Goal: Task Accomplishment & Management: Manage account settings

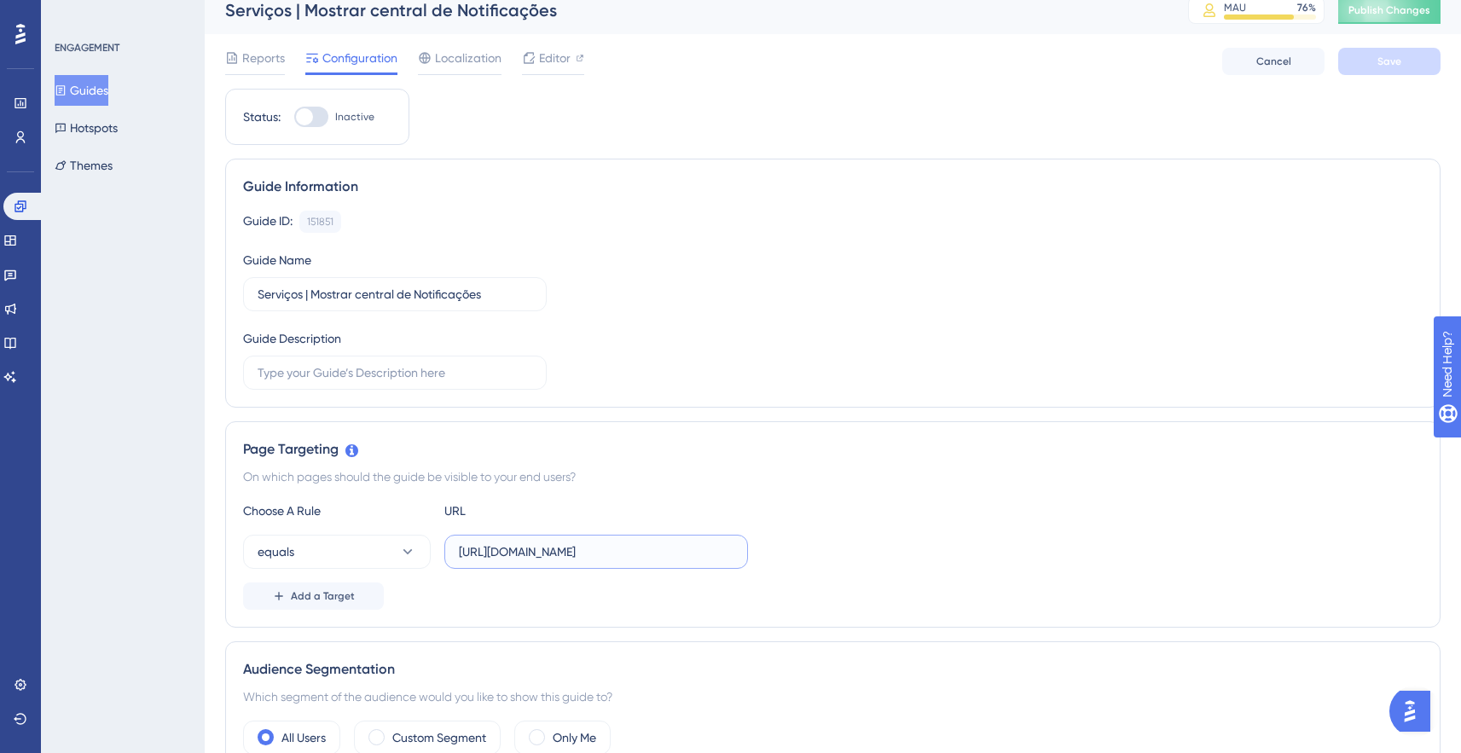
scroll to position [0, 6]
drag, startPoint x: 583, startPoint y: 551, endPoint x: 813, endPoint y: 558, distance: 230.4
click at [813, 558] on div "equals https://empresa.caju.com.br/classic/#/dashboard" at bounding box center [833, 552] width 1180 height 34
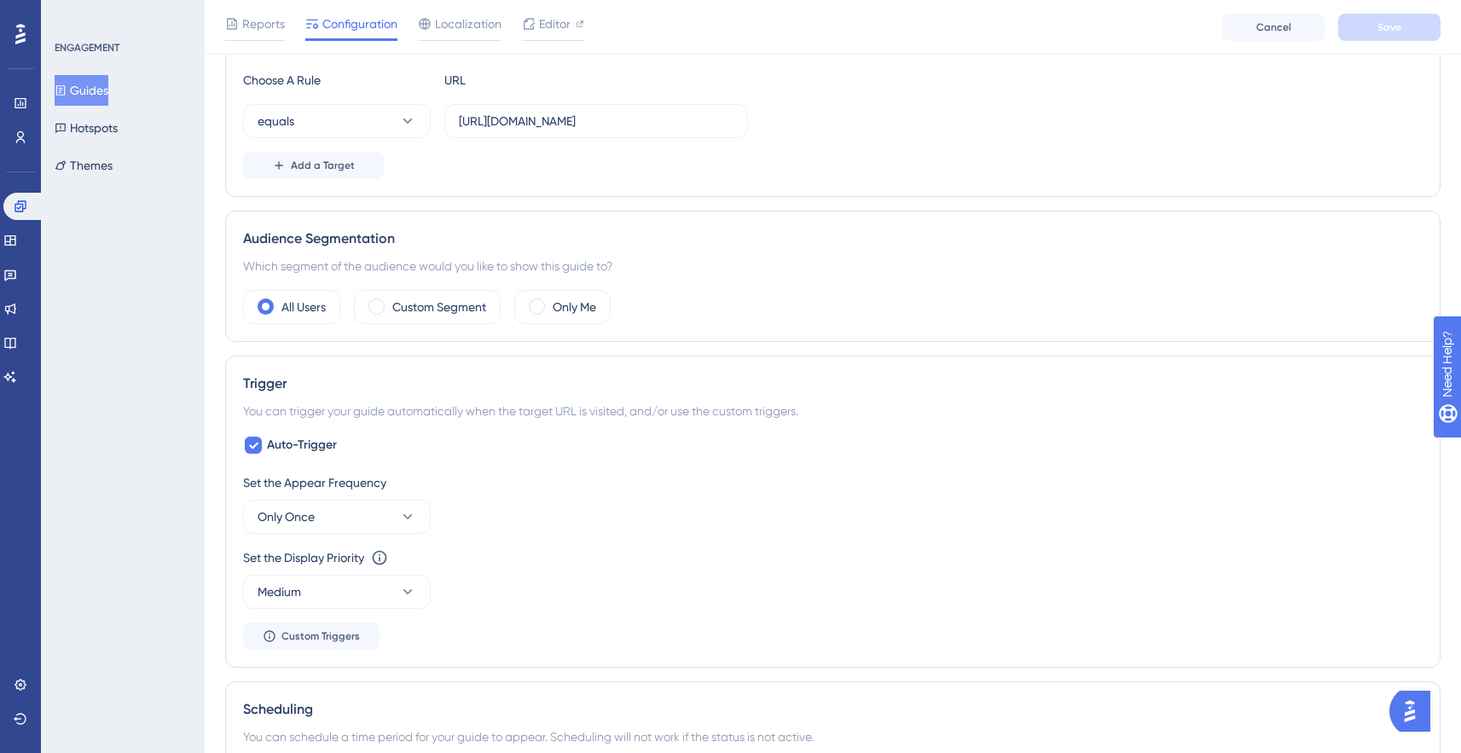
scroll to position [0, 0]
click at [496, 489] on div "Set the Appear Frequency" at bounding box center [833, 483] width 1180 height 20
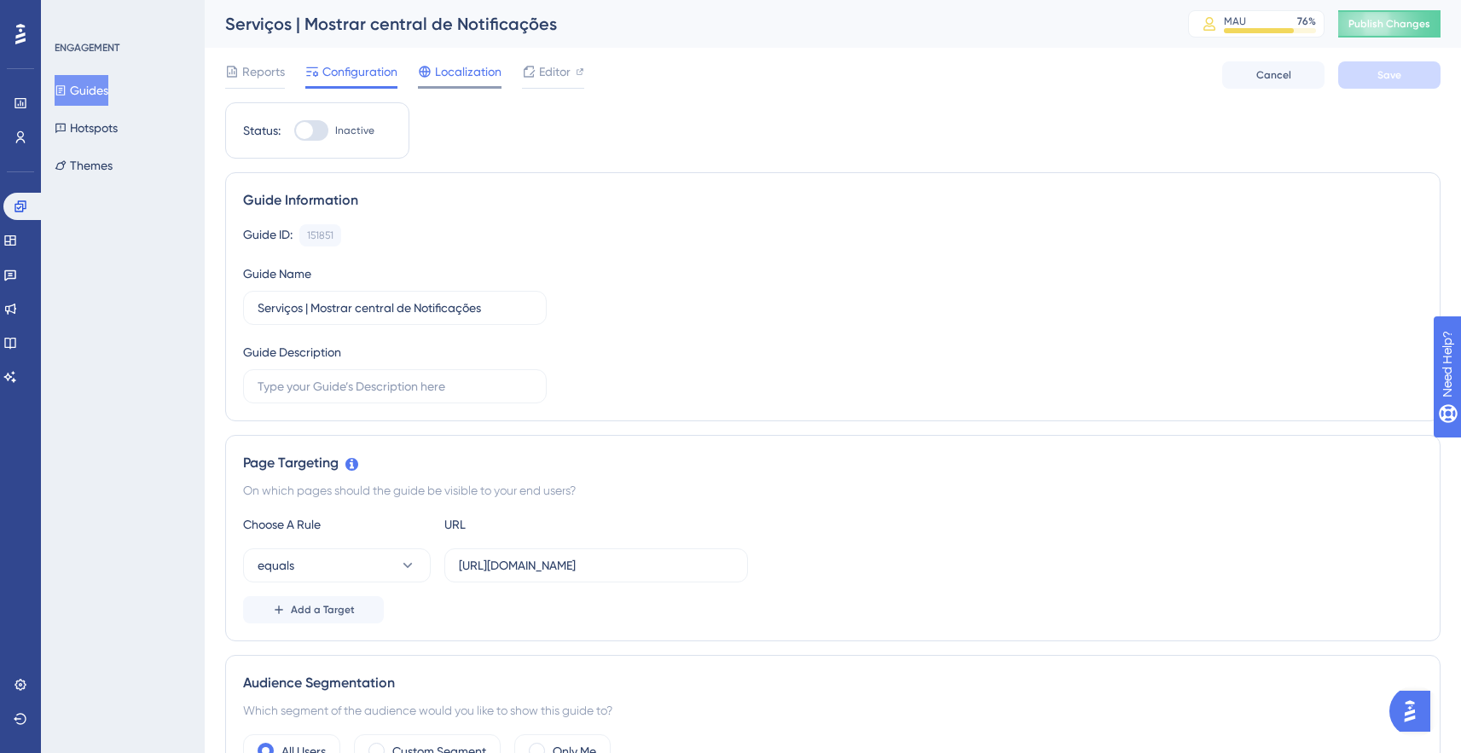
click at [446, 77] on span "Localization" at bounding box center [468, 71] width 67 height 20
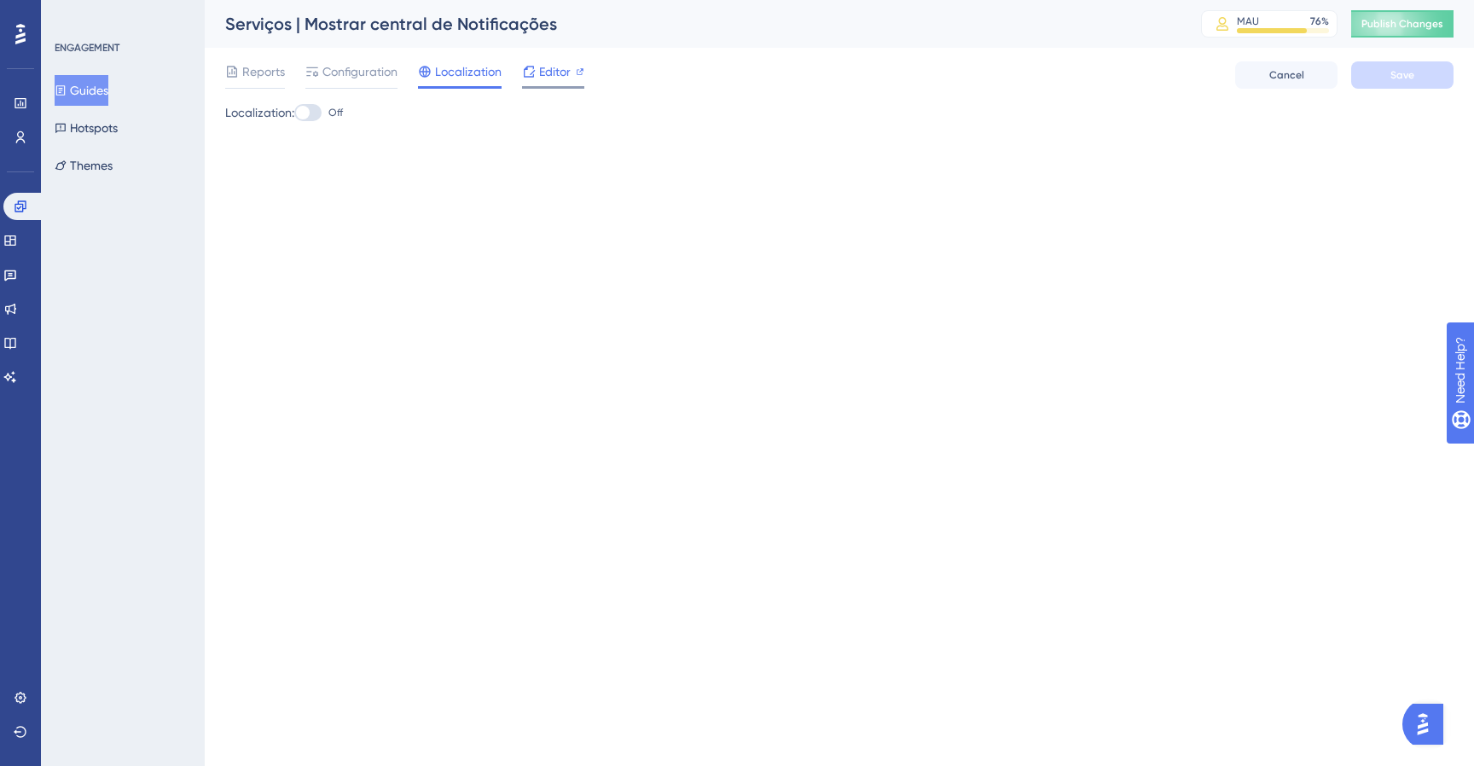
click at [544, 73] on span "Editor" at bounding box center [555, 71] width 32 height 20
click at [340, 77] on span "Configuration" at bounding box center [359, 71] width 75 height 20
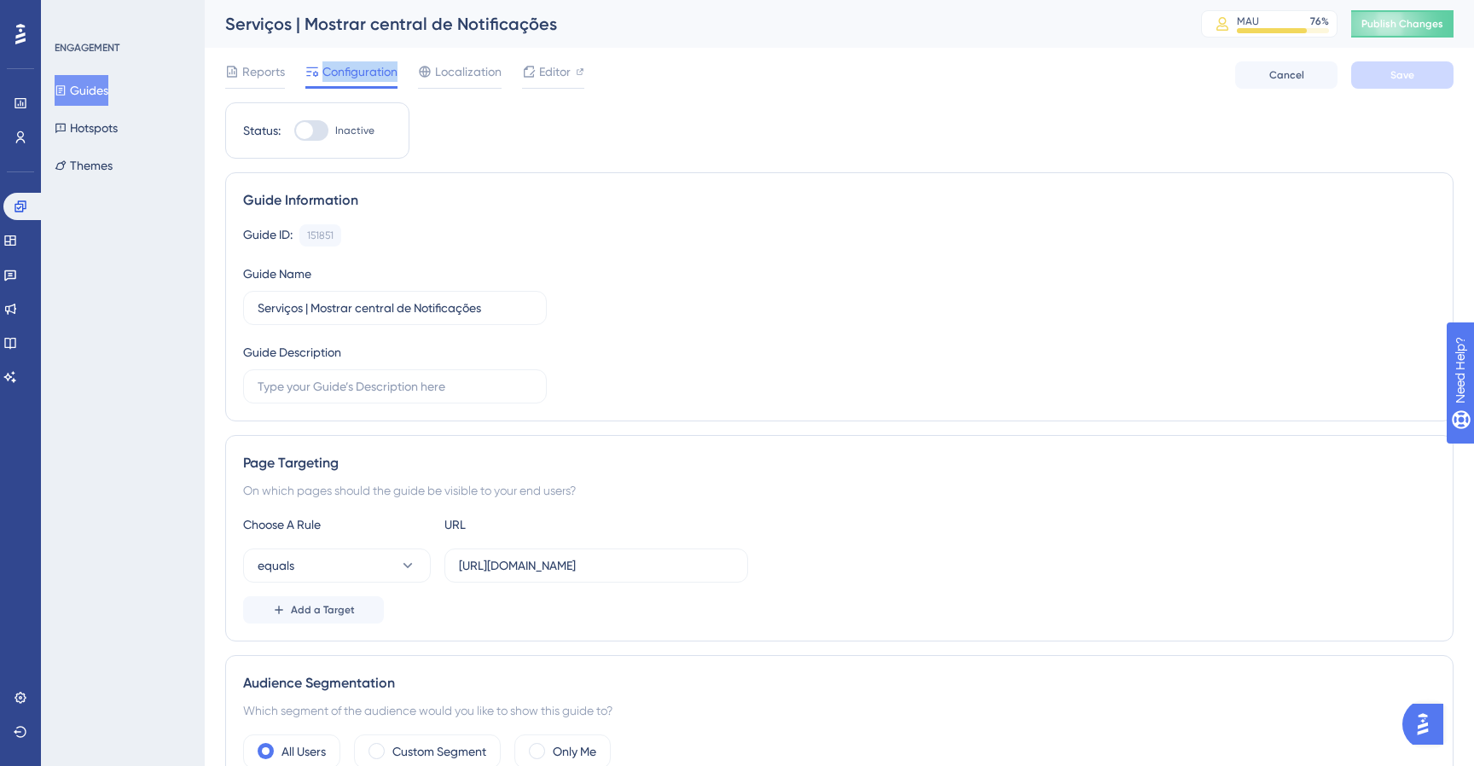
click at [714, 234] on div "Guide ID: 151851 Copy" at bounding box center [839, 235] width 1193 height 22
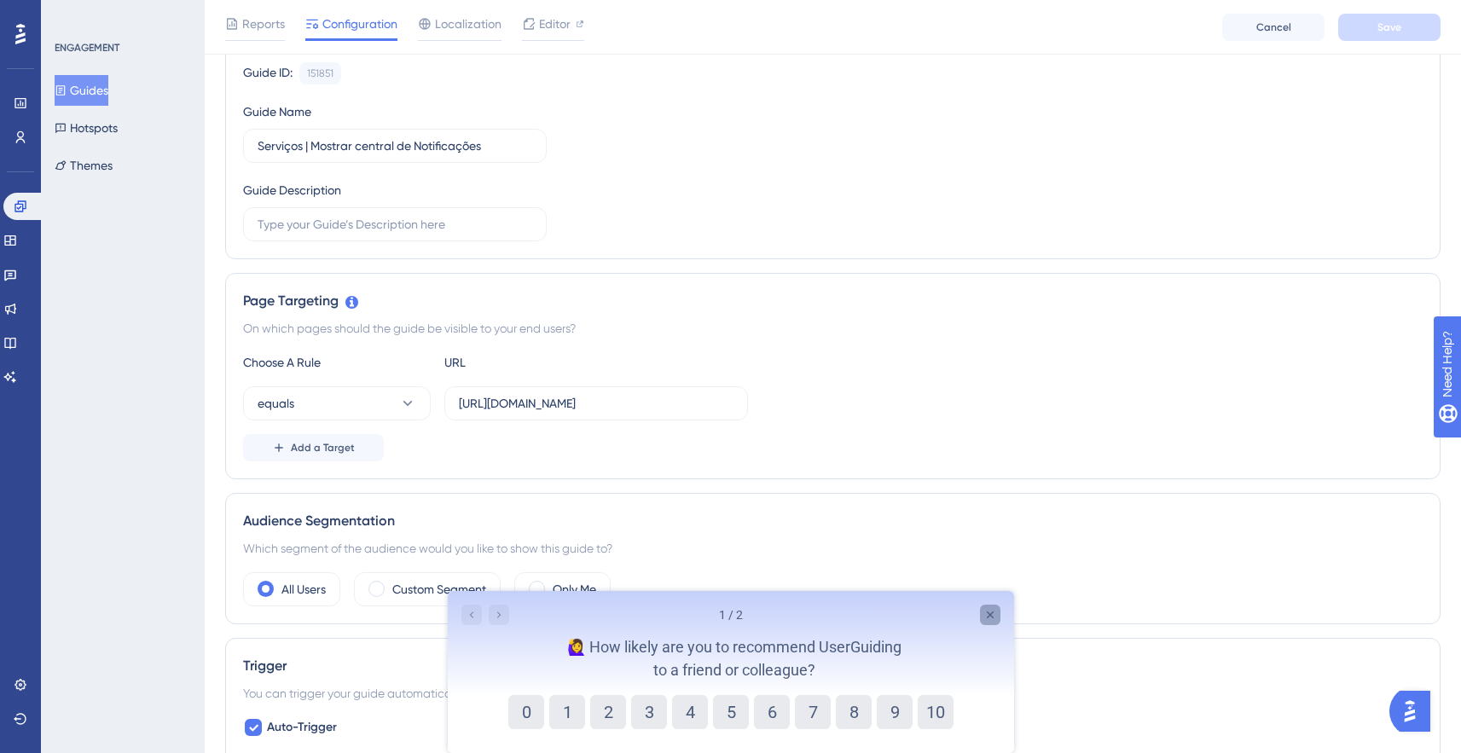
click at [988, 609] on icon "Close survey" at bounding box center [990, 615] width 14 height 14
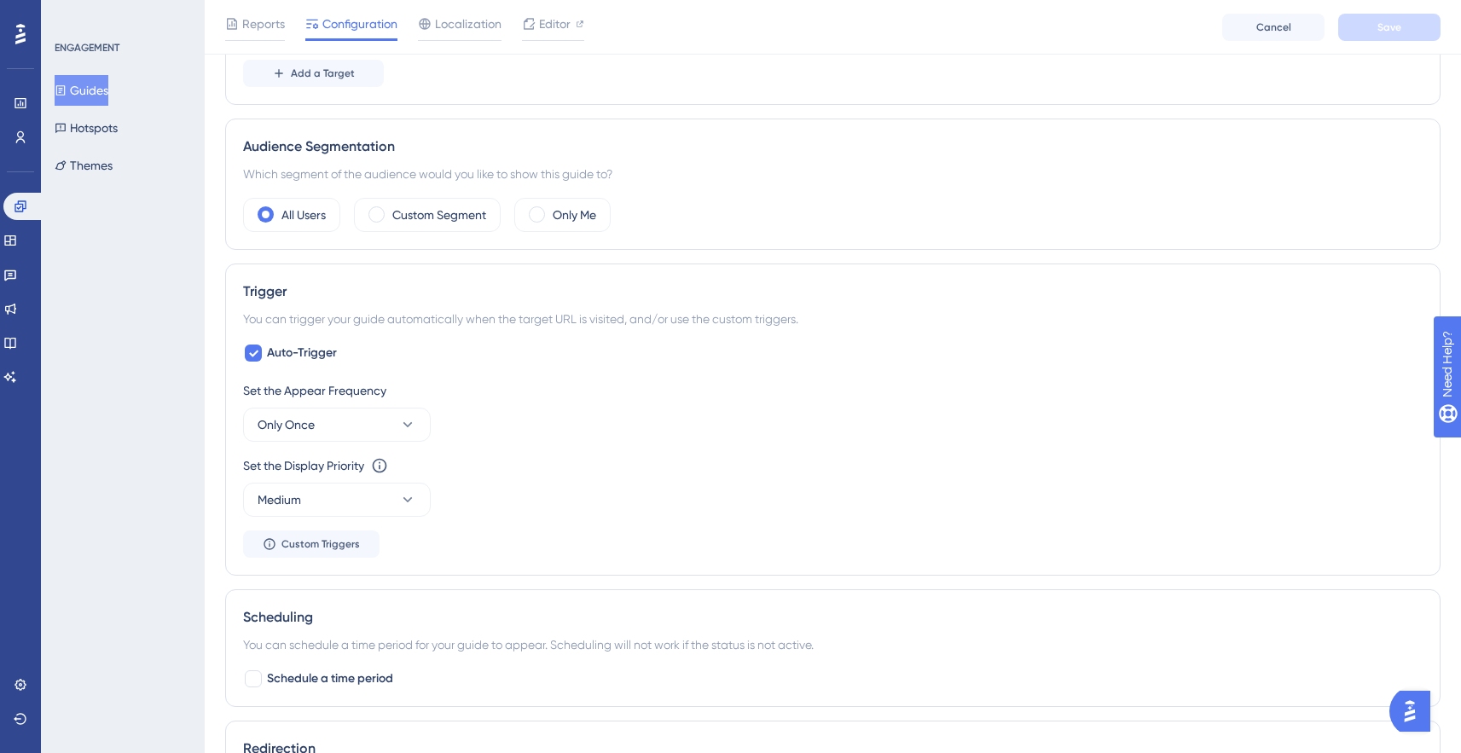
scroll to position [545, 0]
click at [367, 503] on button "Medium" at bounding box center [337, 498] width 188 height 34
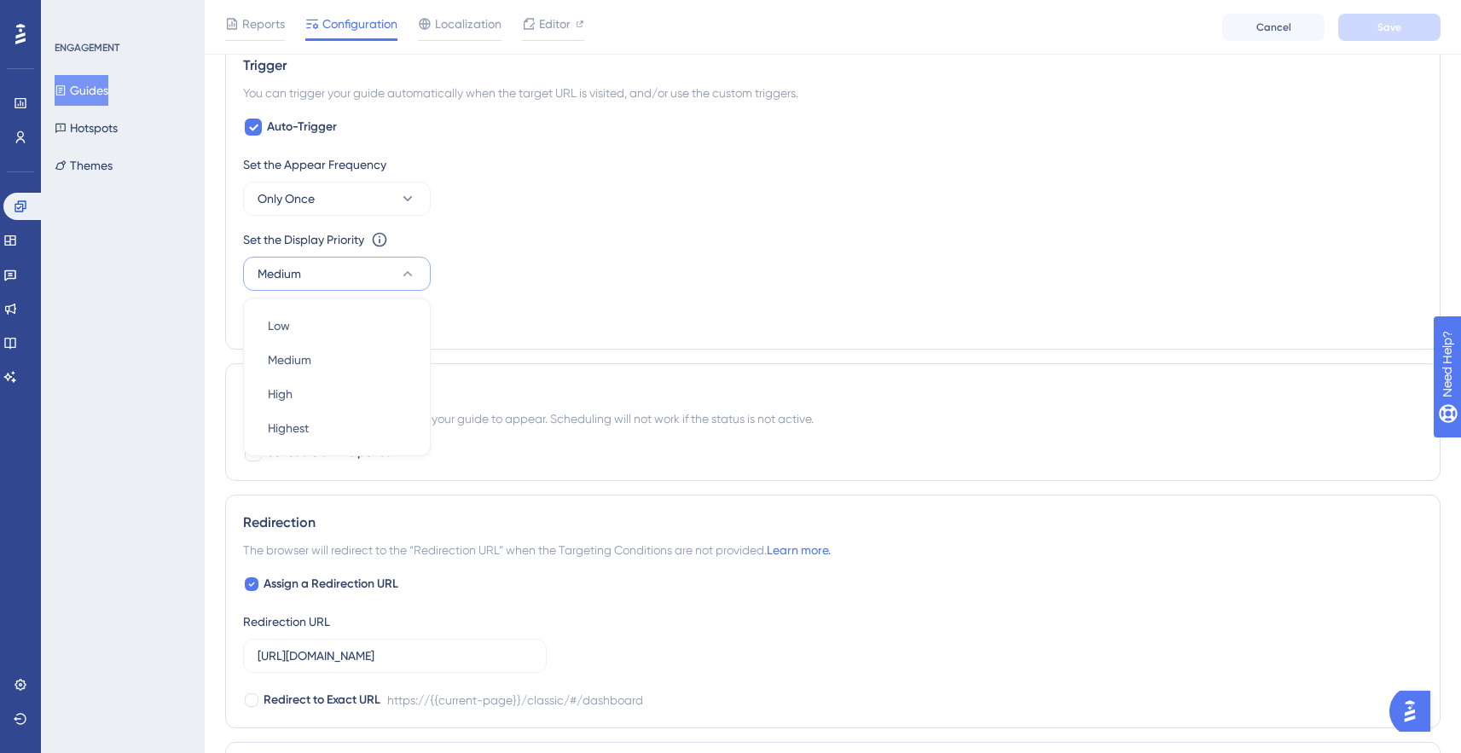
click at [404, 288] on button "Medium" at bounding box center [337, 274] width 188 height 34
click at [415, 200] on icon at bounding box center [407, 198] width 17 height 17
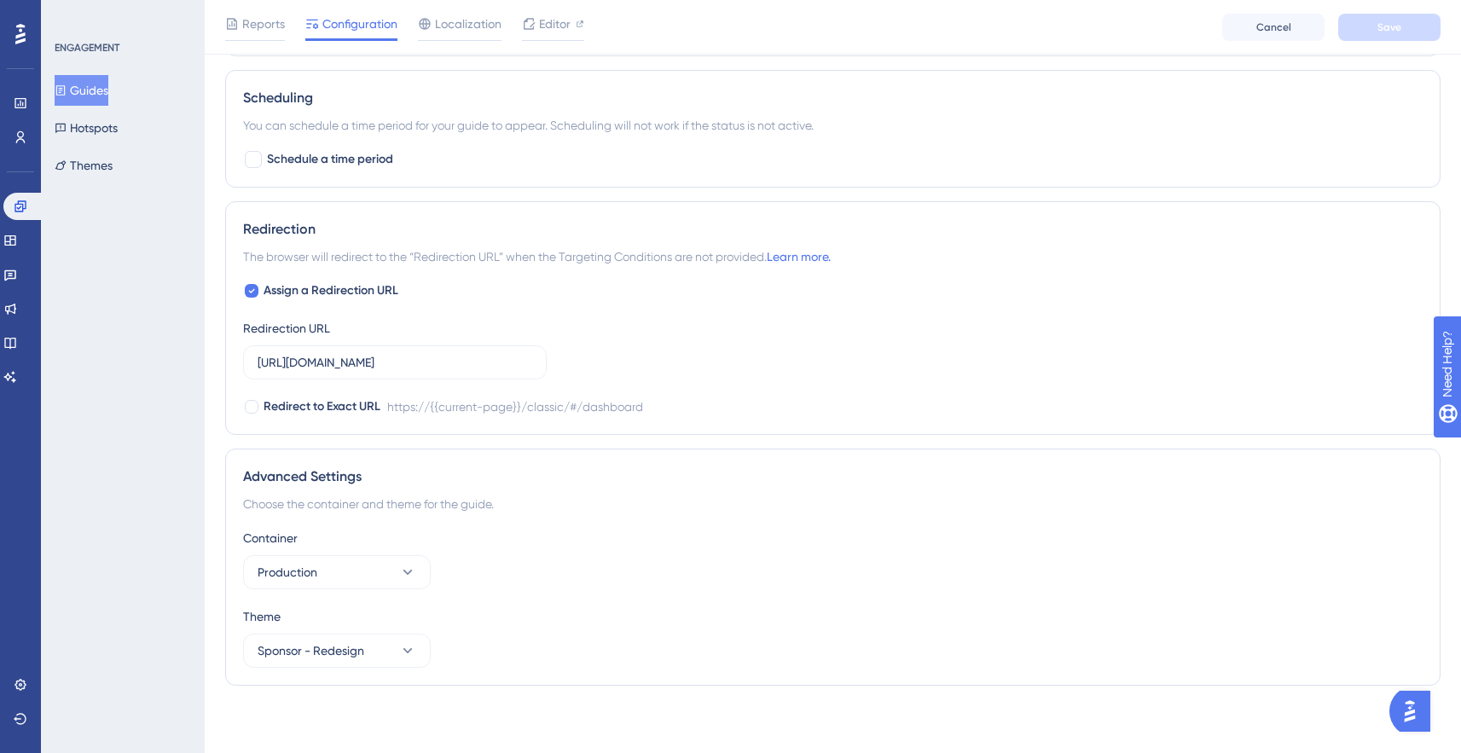
scroll to position [1064, 0]
click at [118, 129] on button "Hotspots" at bounding box center [86, 128] width 63 height 31
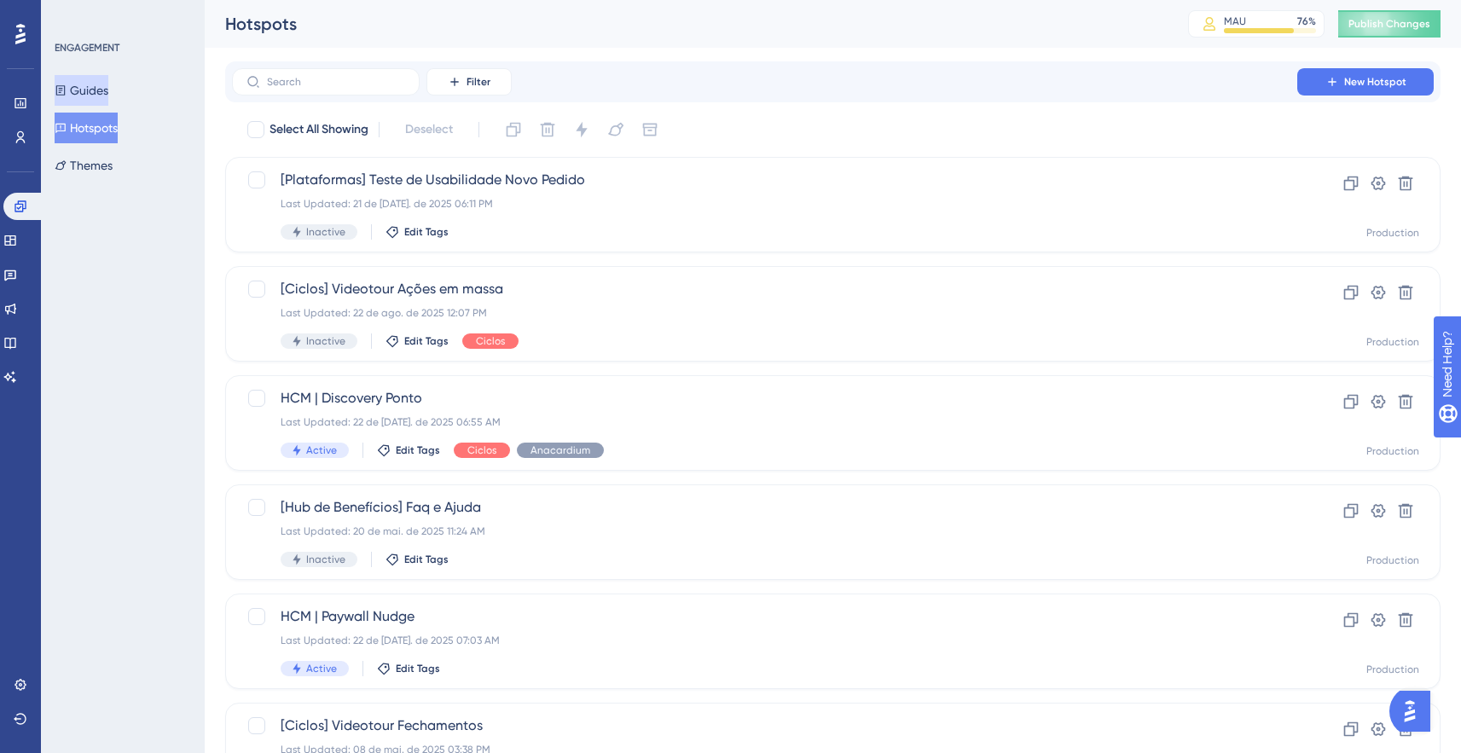
click at [108, 97] on button "Guides" at bounding box center [82, 90] width 54 height 31
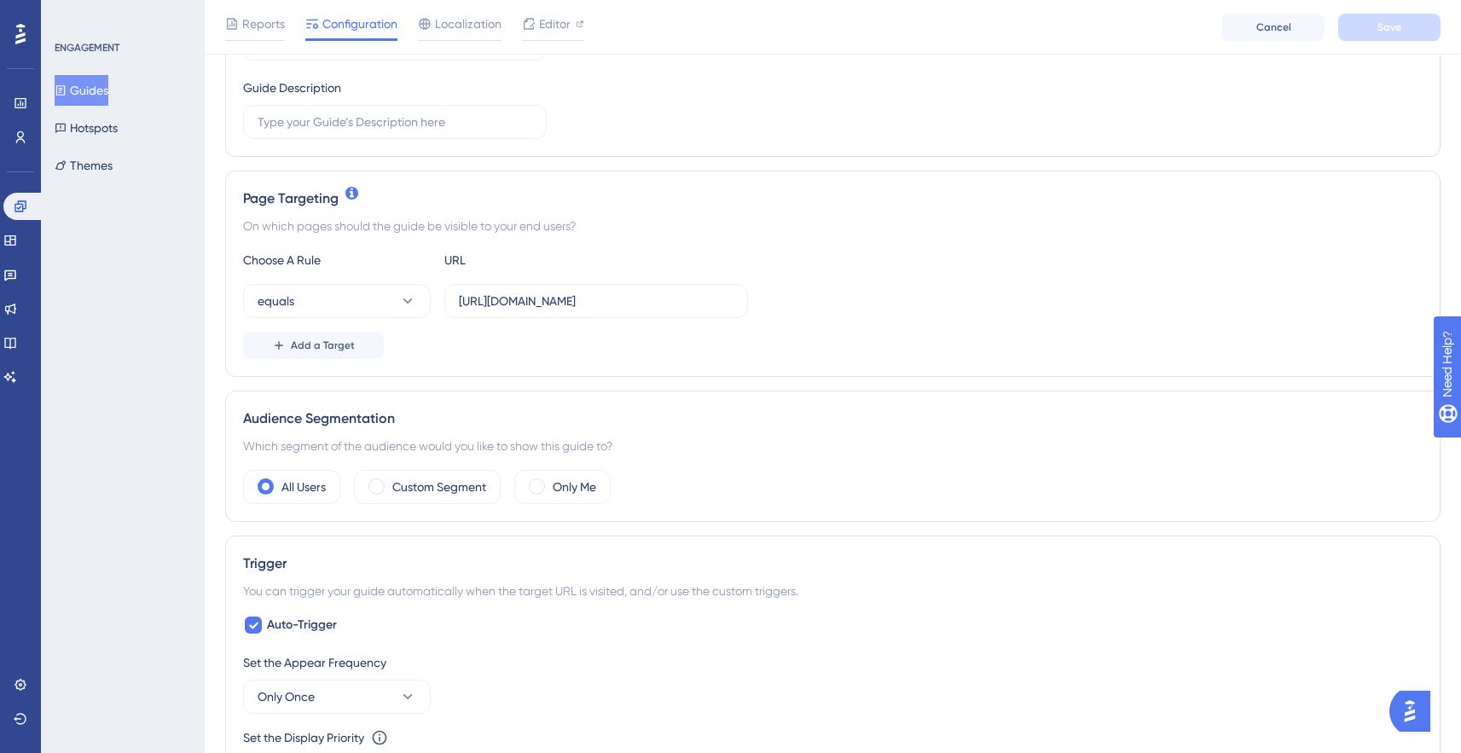
scroll to position [448, 0]
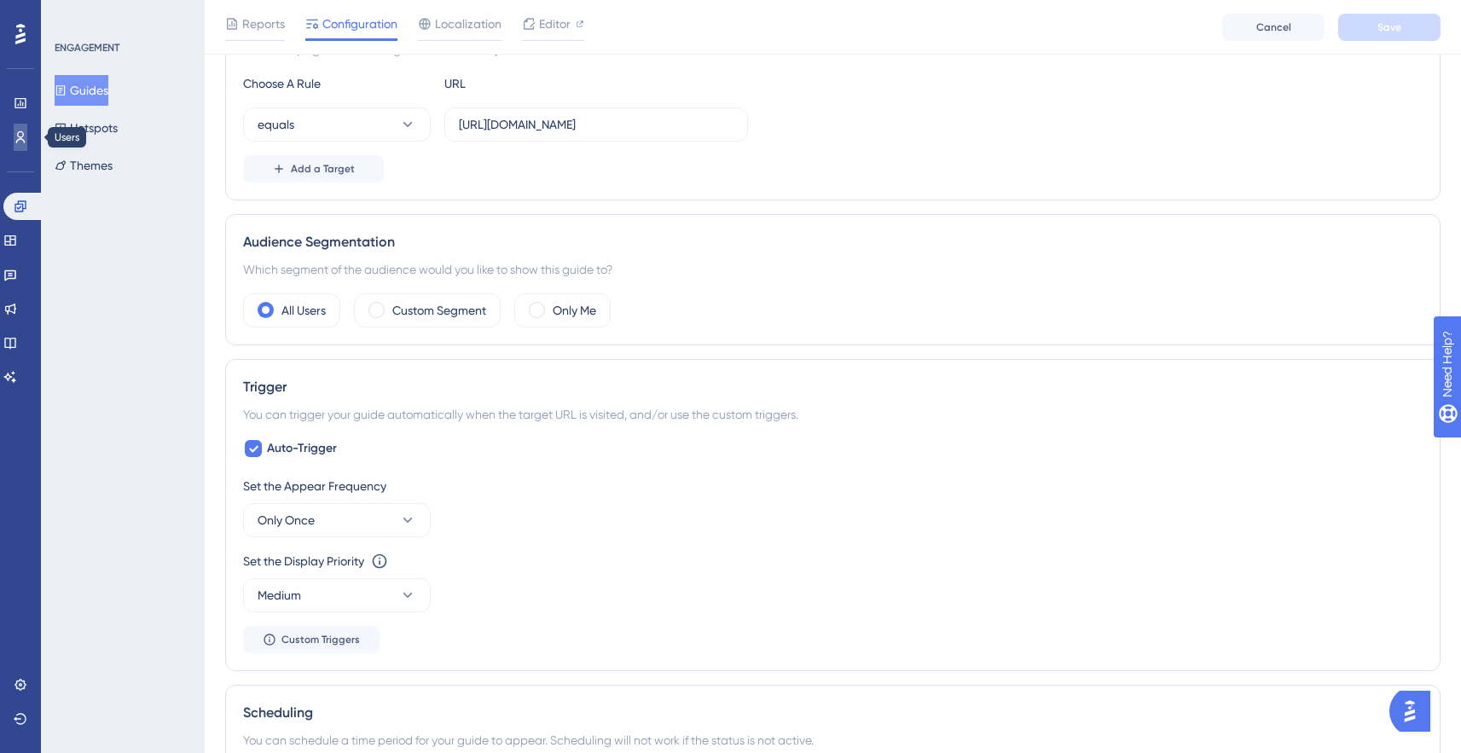
click at [15, 137] on icon at bounding box center [21, 138] width 14 height 14
